Goal: Contribute content: Add original content to the website for others to see

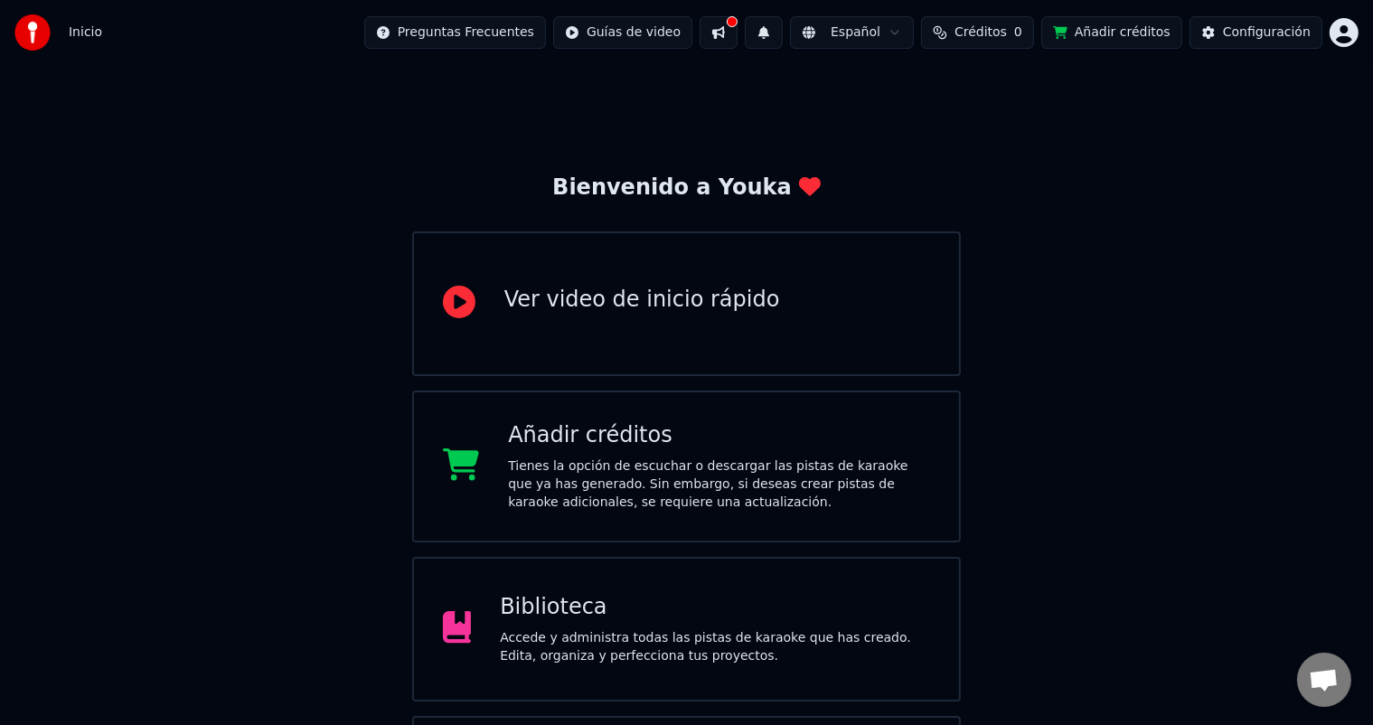
click at [788, 652] on div "Accede y administra todas las pistas de karaoke que has creado. Edita, organiza…" at bounding box center [715, 647] width 430 height 36
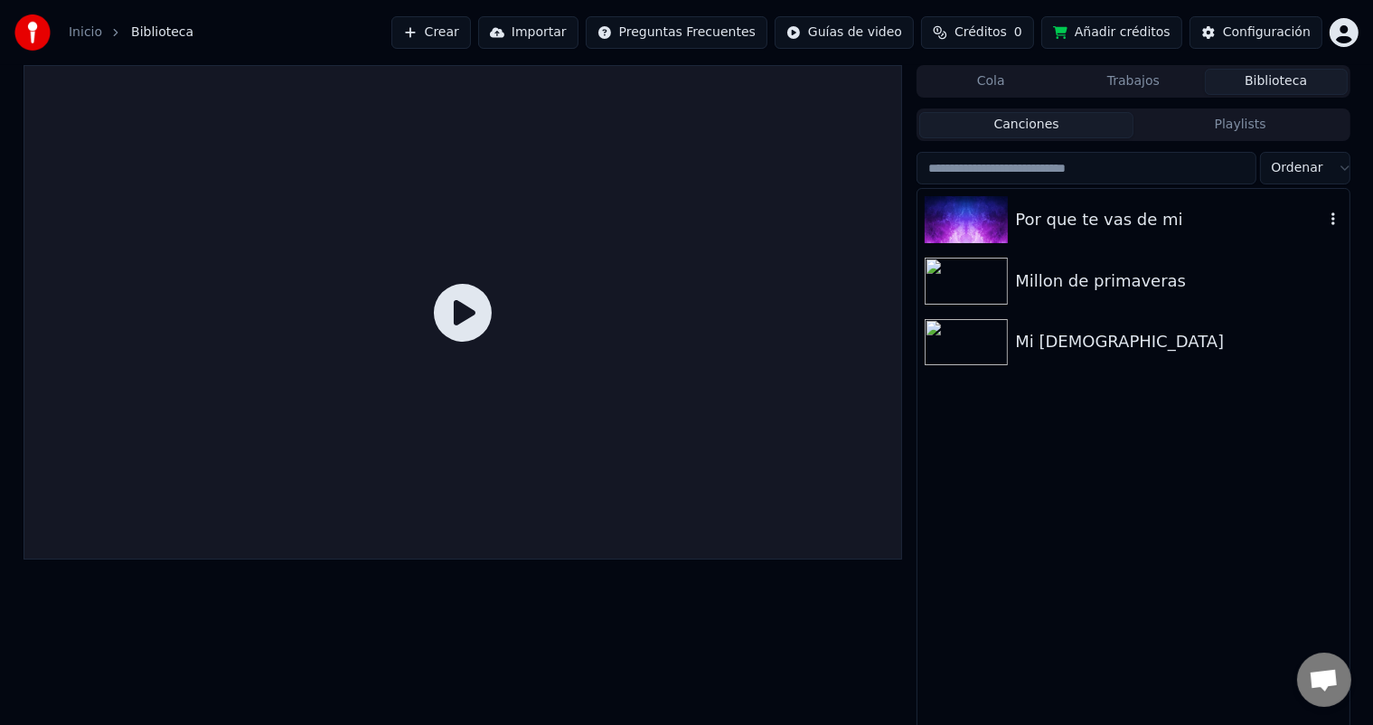
click at [1039, 228] on div "Por que te vas de mi" at bounding box center [1169, 219] width 308 height 25
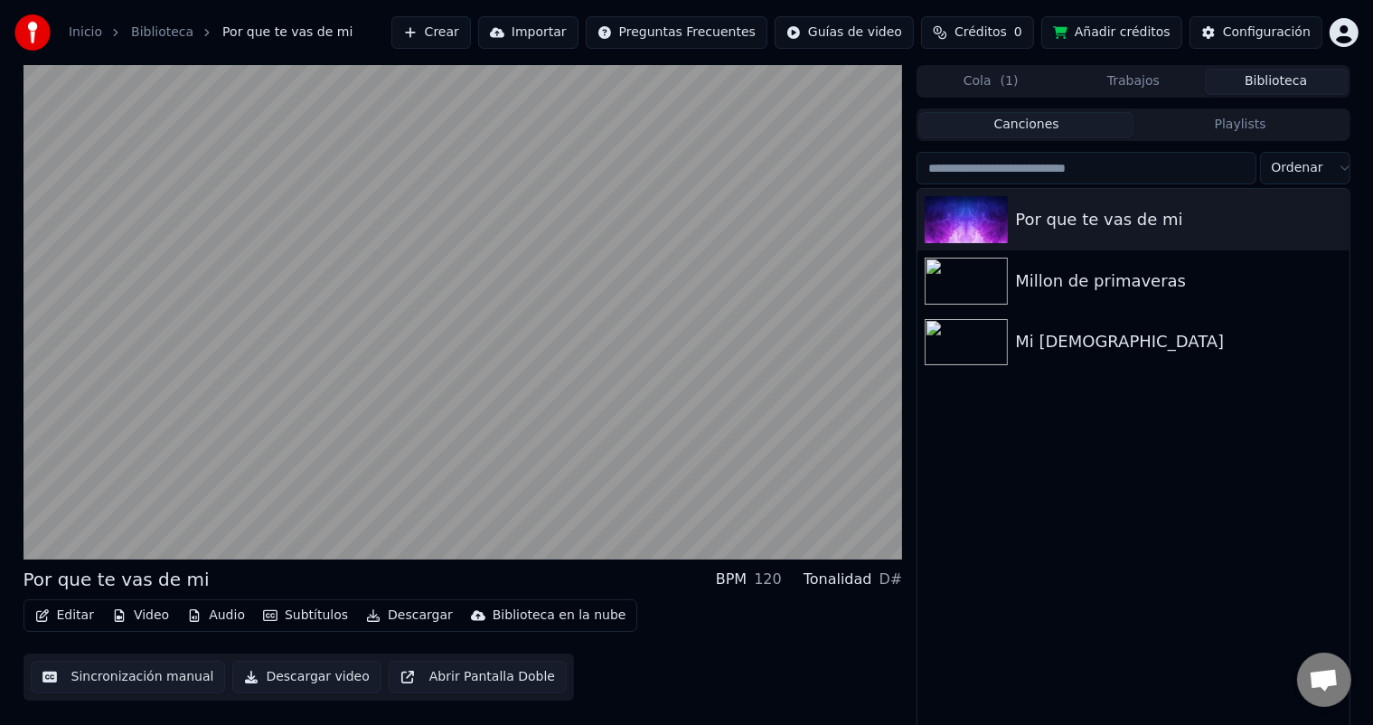
scroll to position [7, 0]
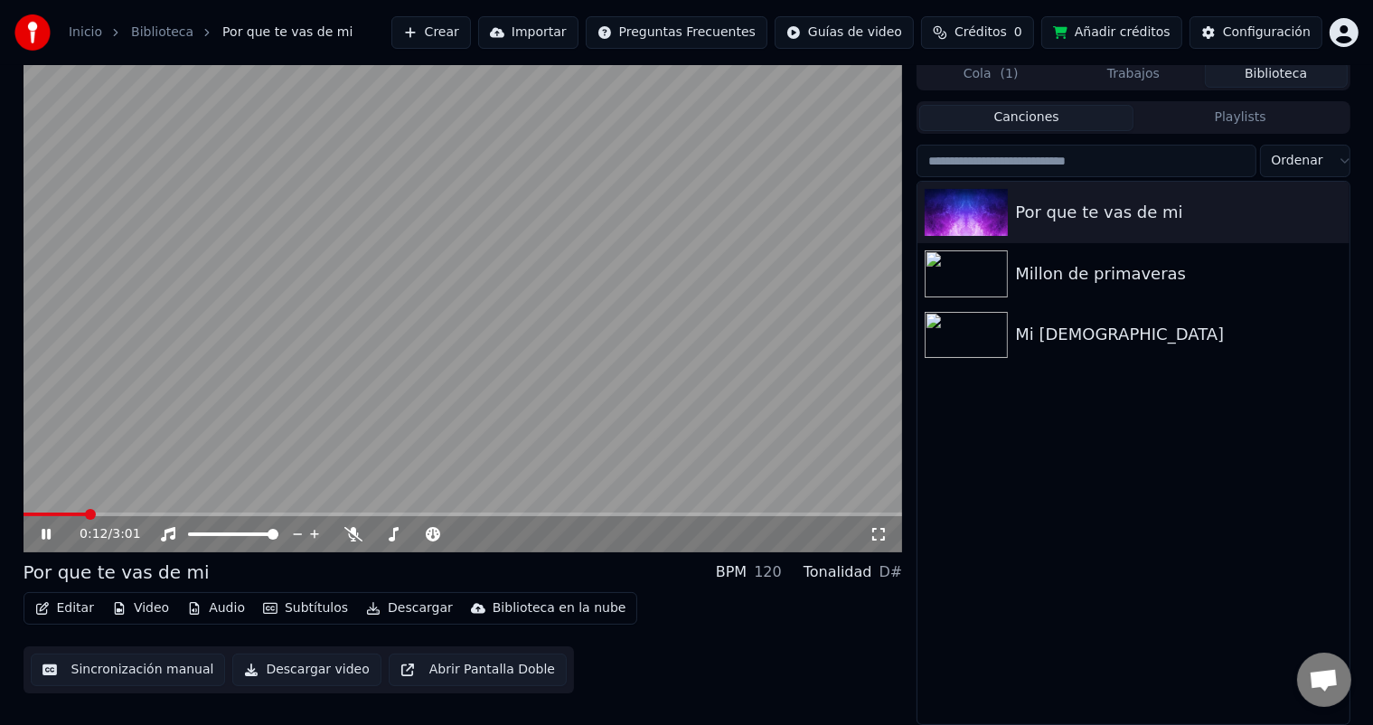
click at [1130, 68] on button "Trabajos" at bounding box center [1133, 74] width 143 height 26
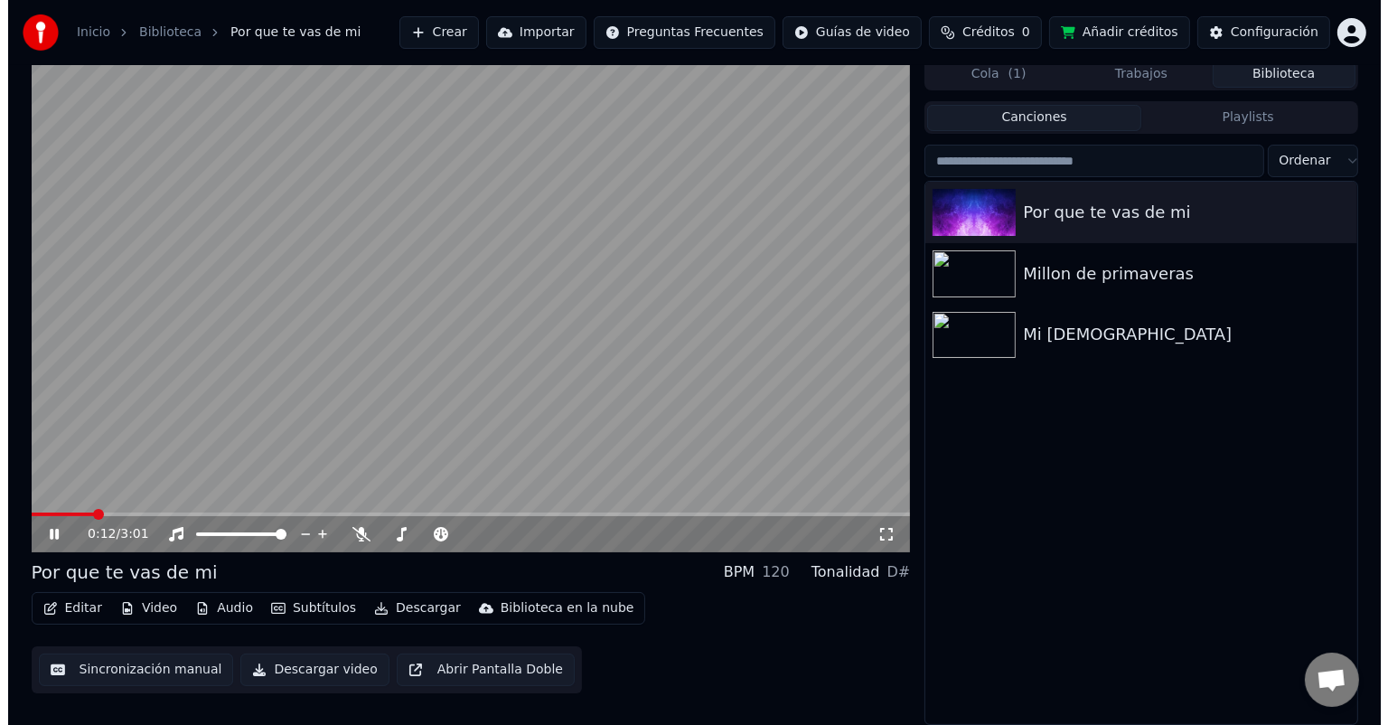
scroll to position [0, 0]
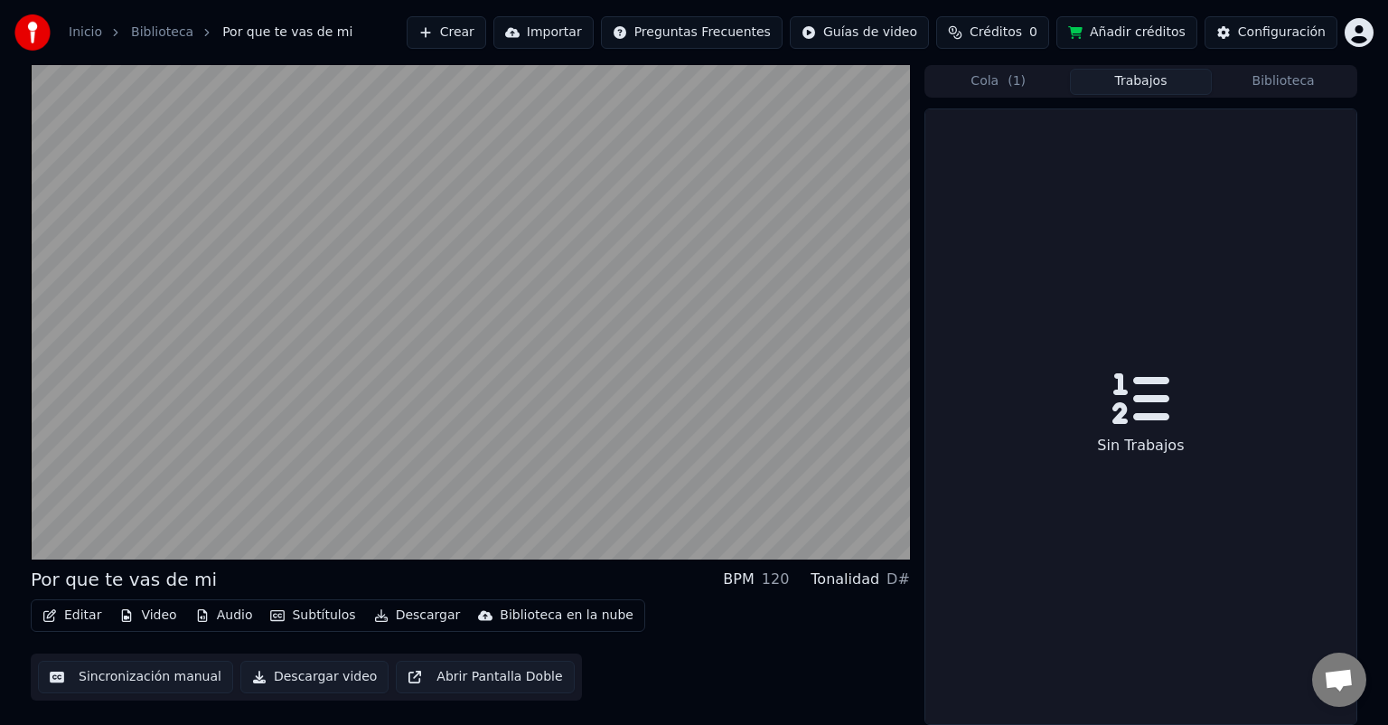
click at [76, 612] on button "Editar" at bounding box center [71, 615] width 73 height 25
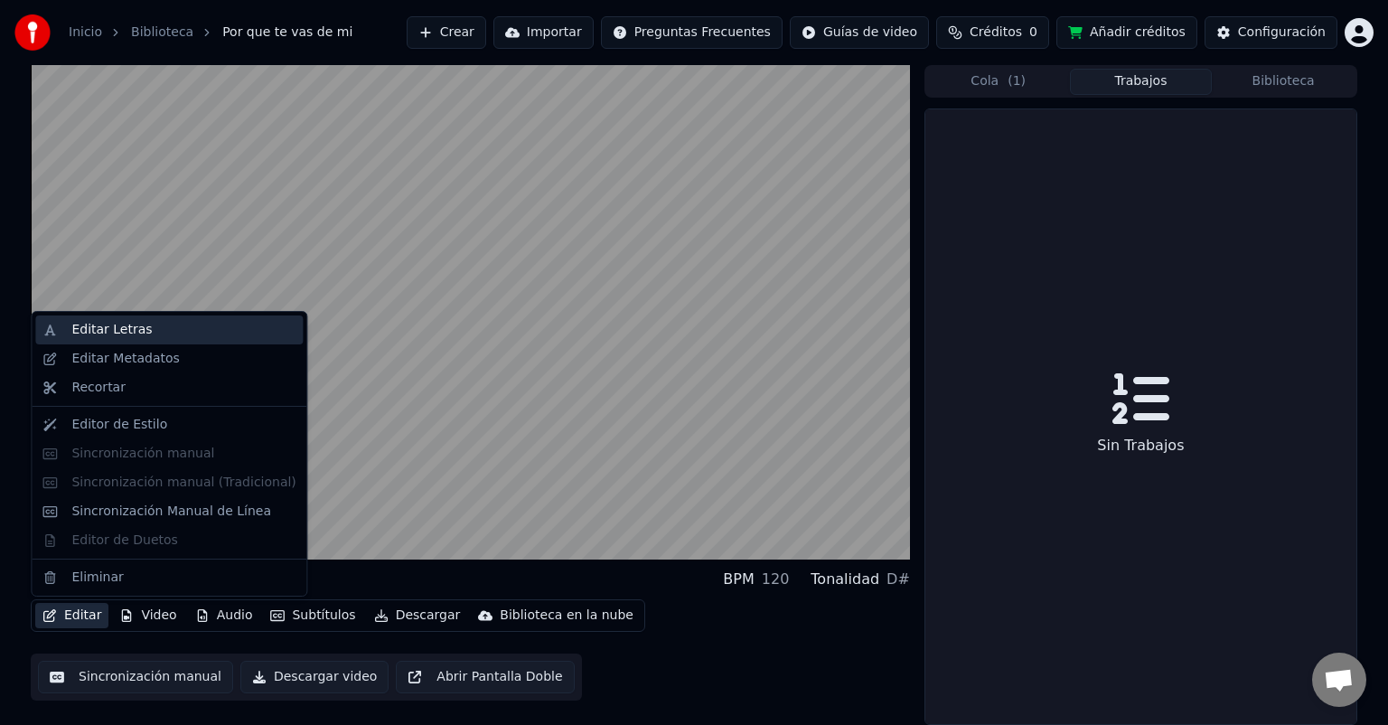
click at [147, 333] on div "Editar Letras" at bounding box center [183, 330] width 224 height 18
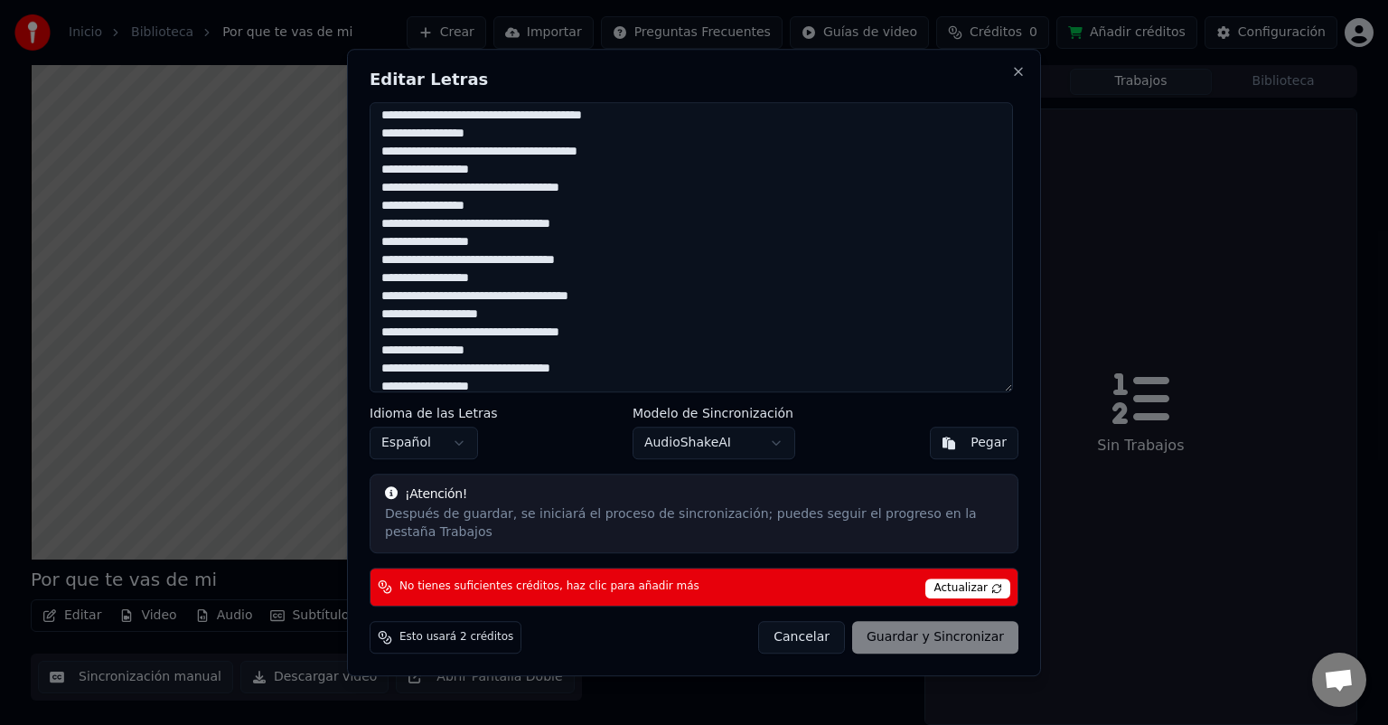
scroll to position [87, 0]
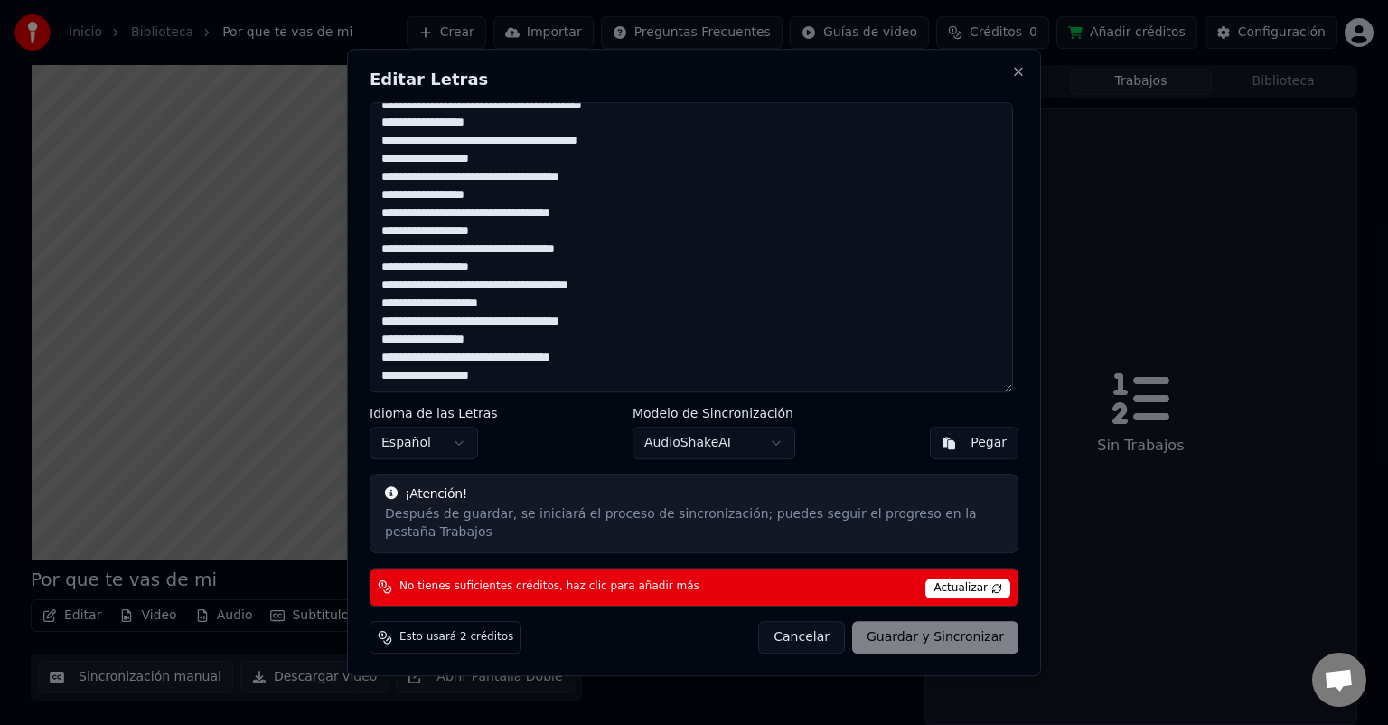
click at [463, 313] on textarea "**********" at bounding box center [691, 247] width 643 height 290
click at [964, 578] on span "Actualizar" at bounding box center [967, 588] width 85 height 20
click at [924, 626] on div "Cancelar Guardar y Sincronizar" at bounding box center [888, 637] width 260 height 33
click at [1016, 79] on button "Close" at bounding box center [1018, 71] width 14 height 14
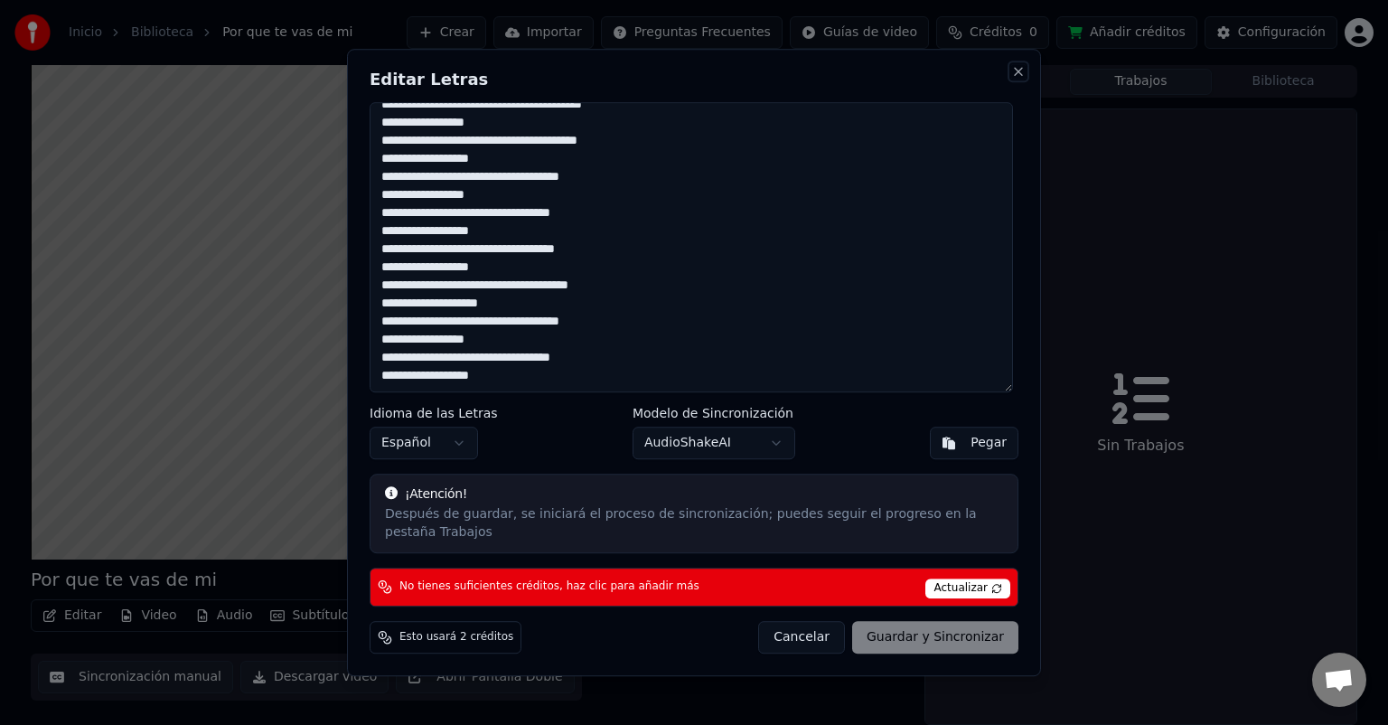
type textarea "**********"
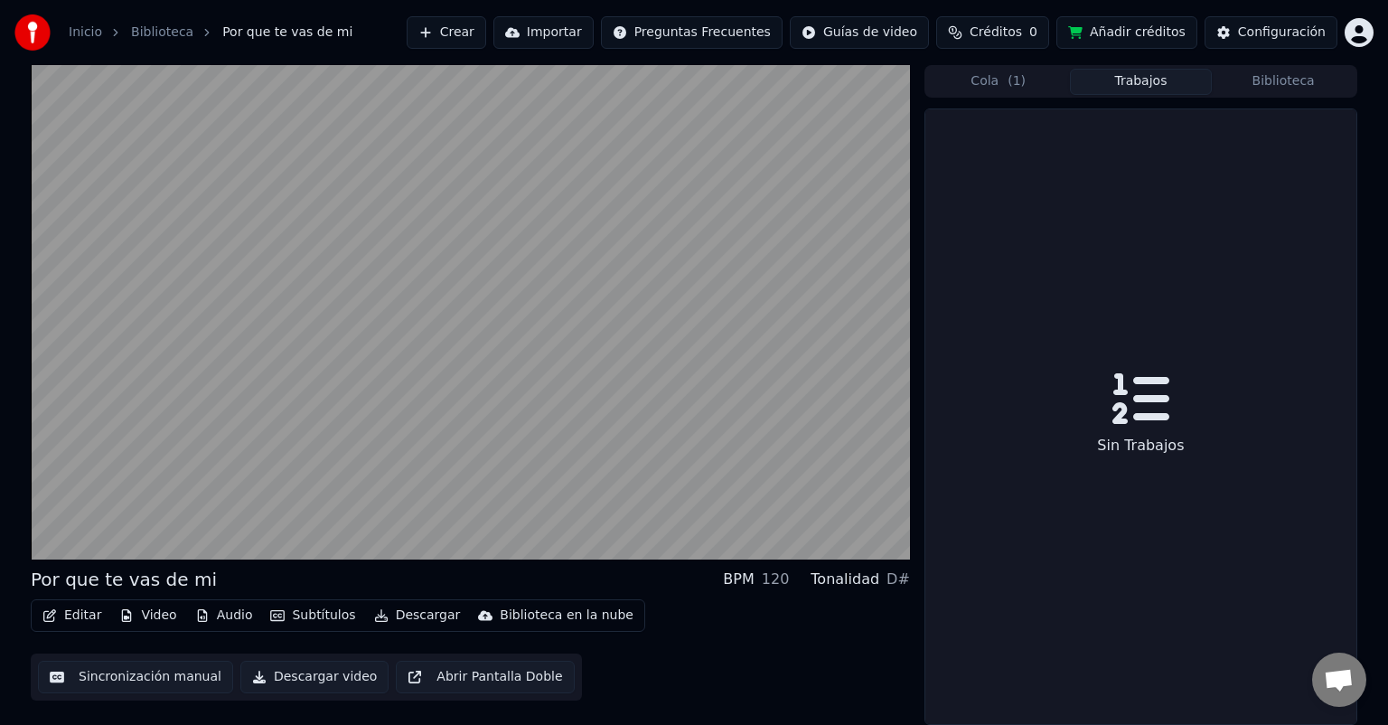
click at [1104, 31] on button "Añadir créditos" at bounding box center [1126, 32] width 141 height 33
